Goal: Information Seeking & Learning: Find specific fact

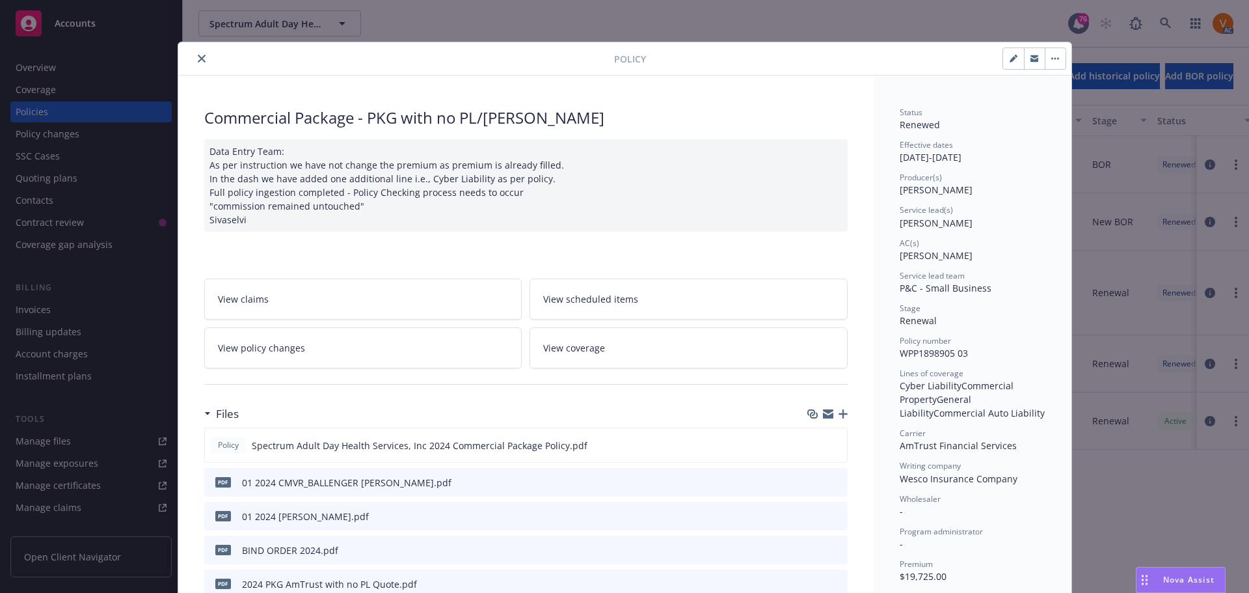
click at [195, 52] on button "close" at bounding box center [202, 59] width 16 height 16
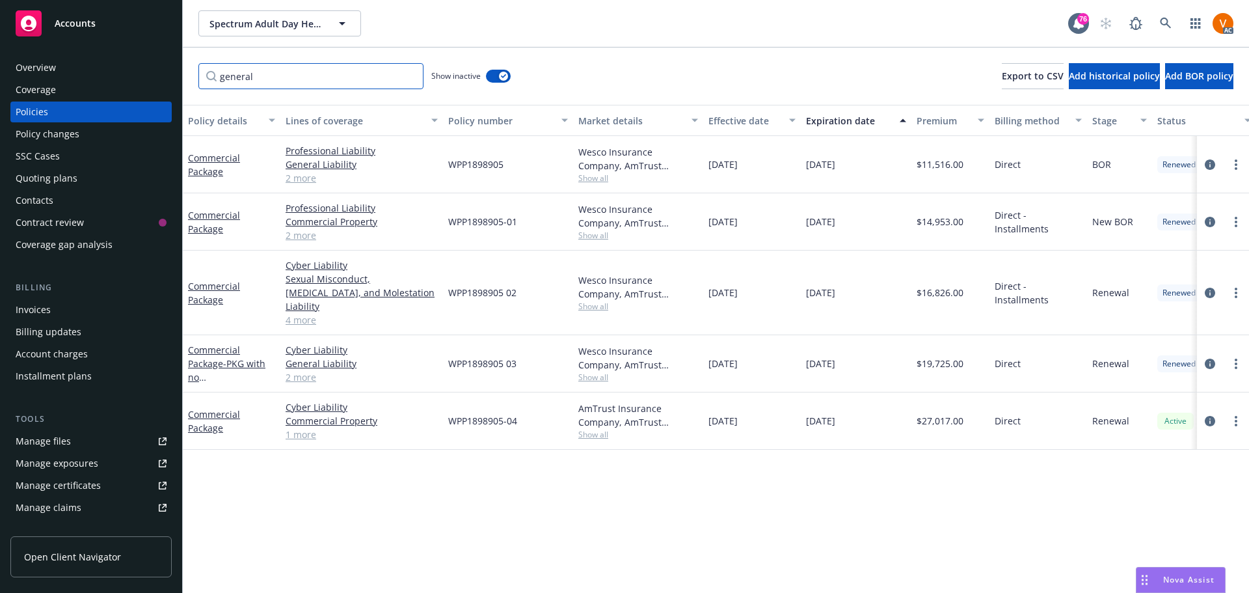
click at [412, 68] on input "general" at bounding box center [310, 76] width 225 height 26
click at [407, 70] on input "general" at bounding box center [310, 76] width 225 height 26
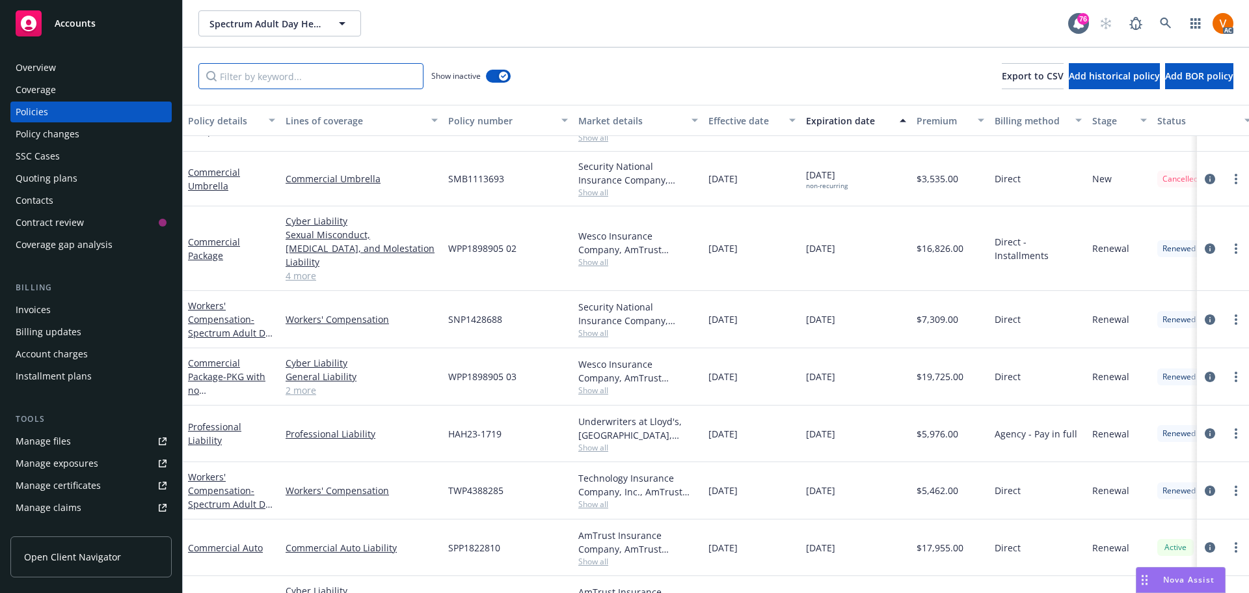
scroll to position [309, 0]
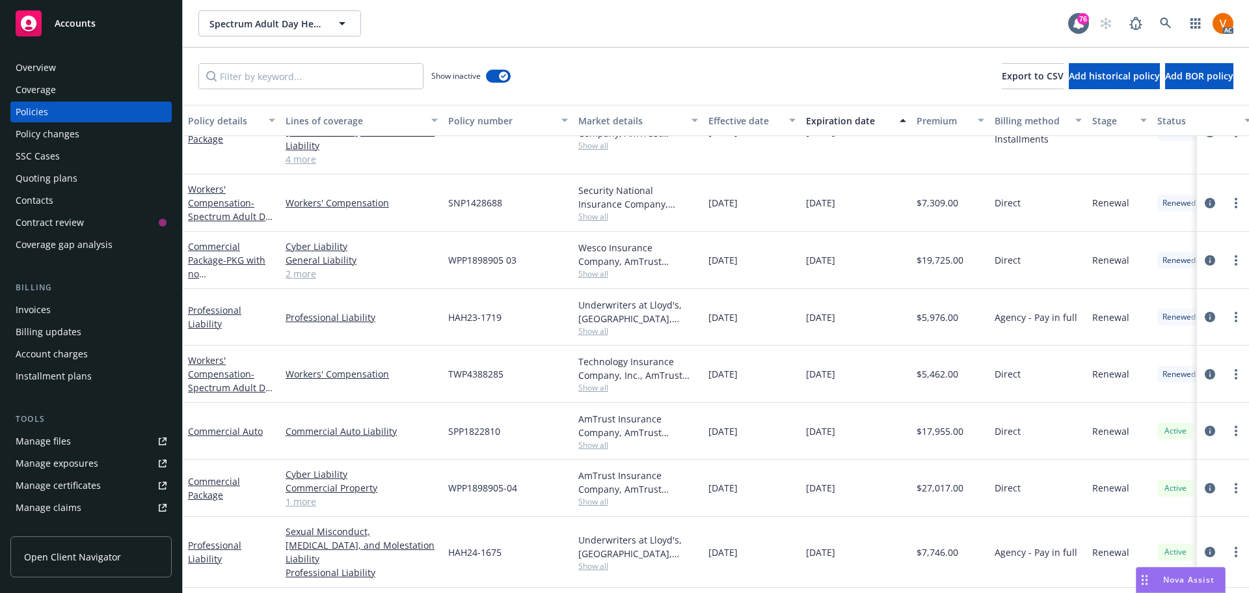
click at [602, 560] on span "Show all" at bounding box center [638, 565] width 120 height 11
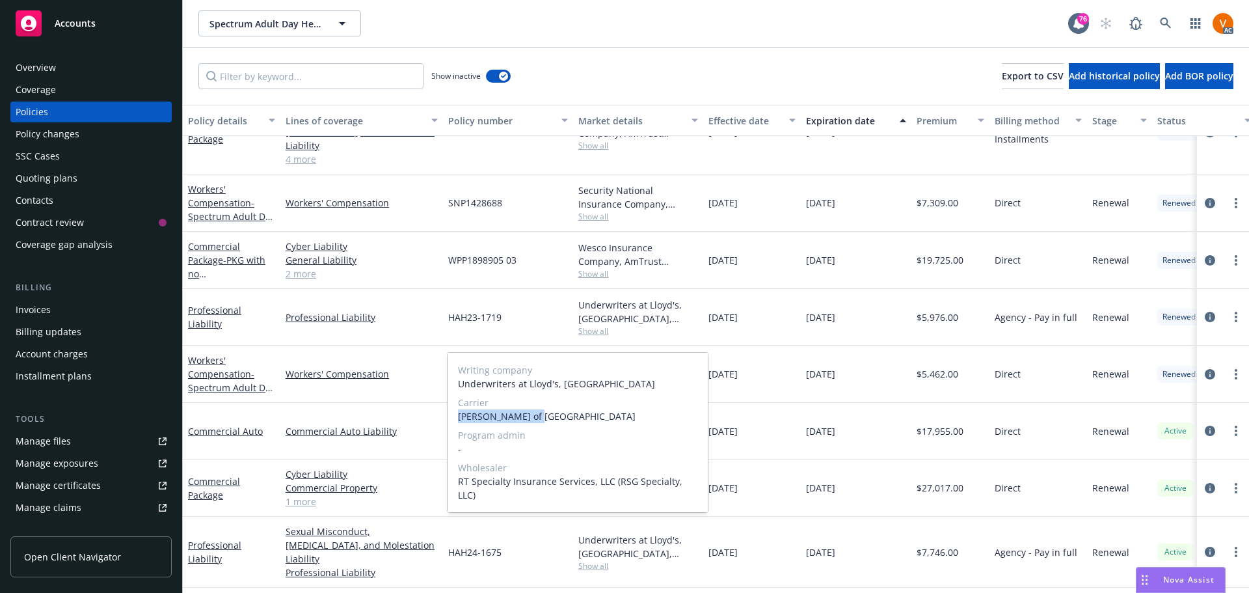
drag, startPoint x: 537, startPoint y: 427, endPoint x: 449, endPoint y: 429, distance: 87.8
click at [449, 429] on div "Writing company Underwriters at Lloyd's, London Carrier Lloyd's of London Progr…" at bounding box center [577, 432] width 260 height 159
copy span "[PERSON_NAME] of [GEOGRAPHIC_DATA]"
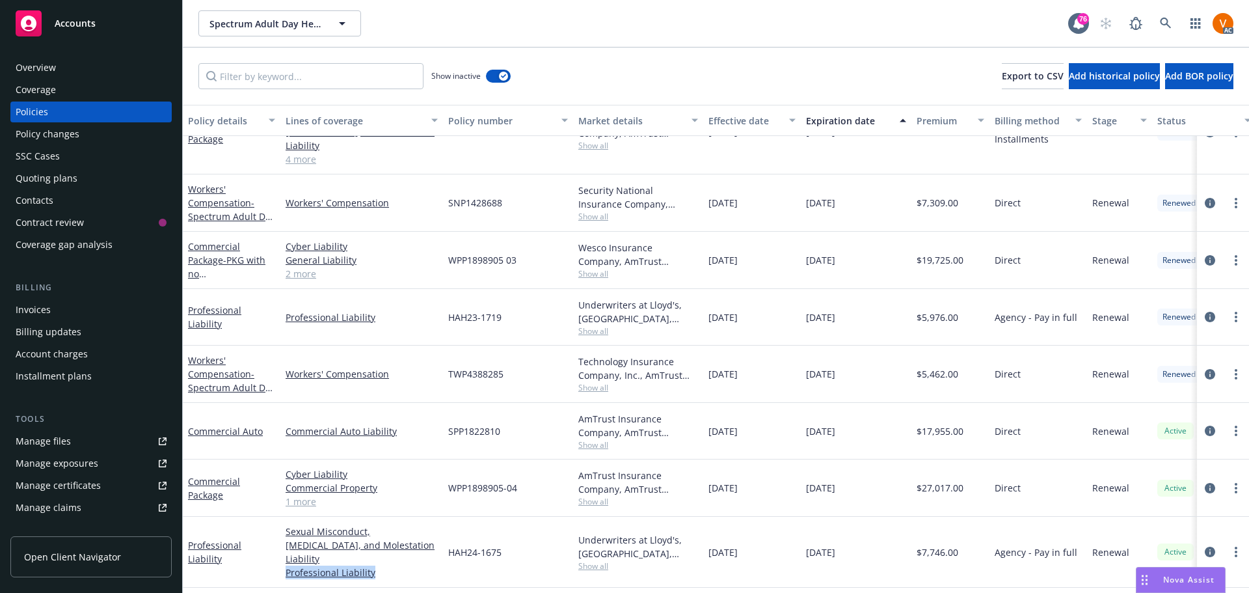
drag, startPoint x: 377, startPoint y: 518, endPoint x: 283, endPoint y: 524, distance: 94.5
click at [283, 524] on div "Sexual Misconduct, [MEDICAL_DATA], and Molestation Liability Professional Liabi…" at bounding box center [361, 551] width 163 height 71
copy link "Professional Liability"
